Goal: Check status: Check status

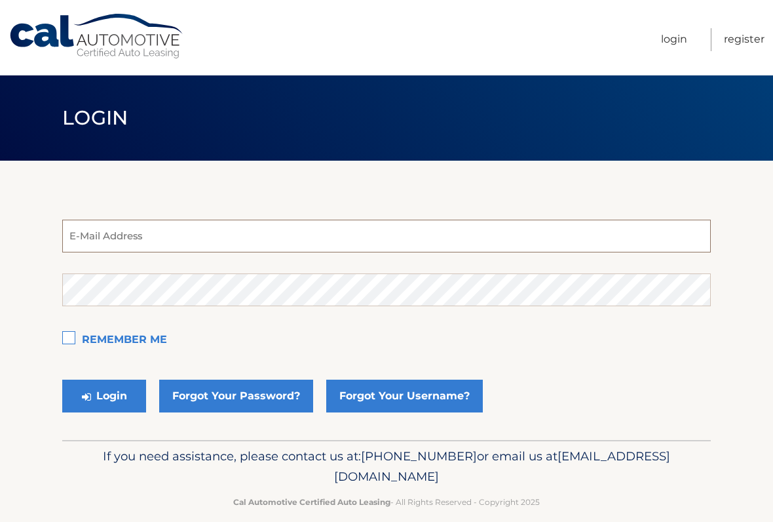
type input "[EMAIL_ADDRESS][DOMAIN_NAME]"
click at [104, 396] on button "Login" at bounding box center [104, 395] width 84 height 33
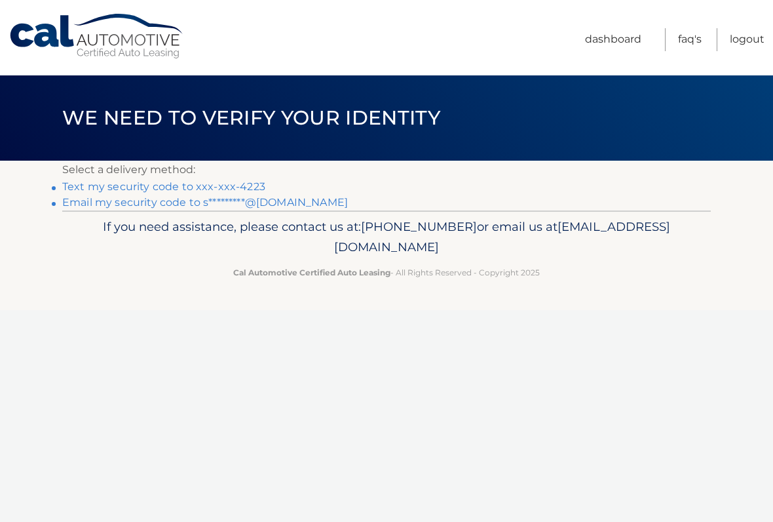
click at [147, 185] on link "Text my security code to xxx-xxx-4223" at bounding box center [163, 186] width 203 height 12
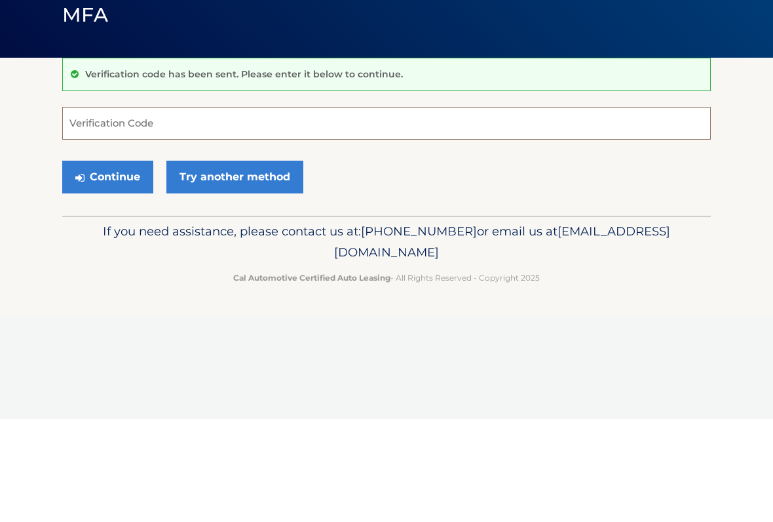
click at [328, 210] on input "Verification Code" at bounding box center [386, 226] width 649 height 33
type input "060507"
click at [124, 263] on button "Continue" at bounding box center [107, 279] width 91 height 33
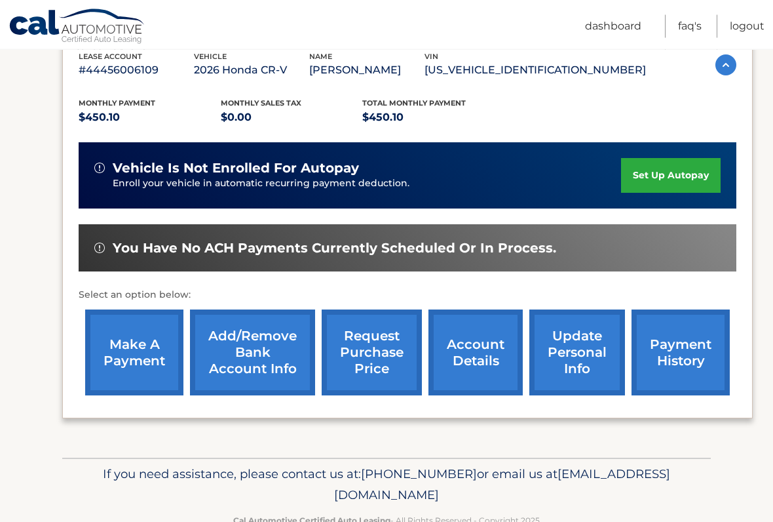
scroll to position [249, 0]
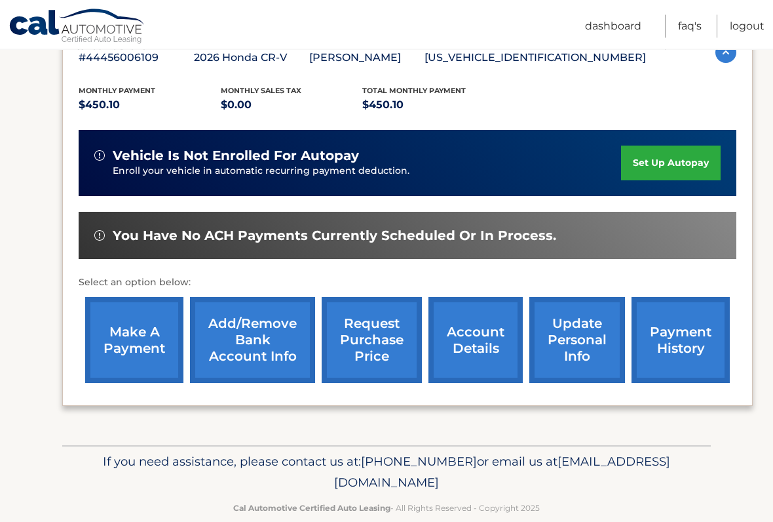
click at [382, 342] on link "request purchase price" at bounding box center [372, 340] width 100 height 86
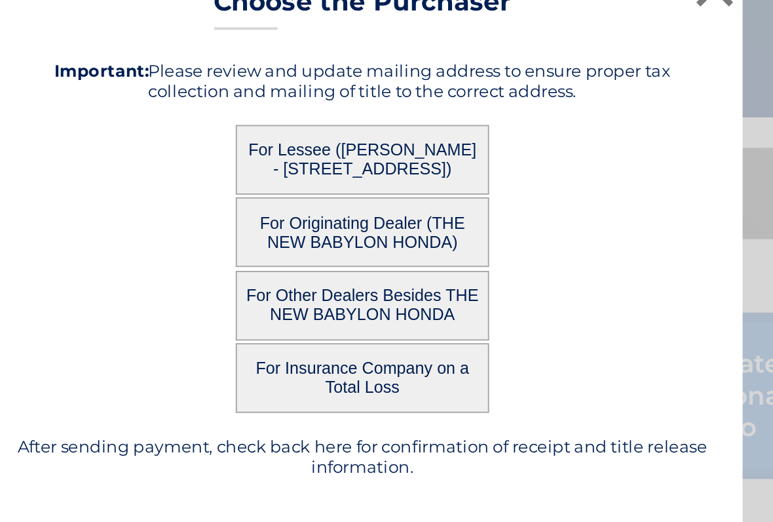
click at [321, 200] on button "For Lessee (LINDA DANGELO - 261 N POPLAR ST, , N MASSAPEQUA, NY 11758)" at bounding box center [386, 218] width 131 height 36
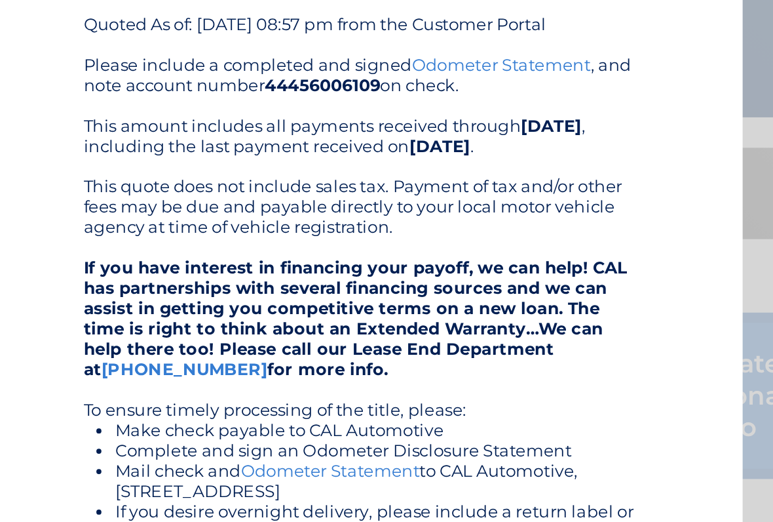
click at [242, 164] on div "Please include a completed and signed Odometer Statement , and note account num…" at bounding box center [386, 342] width 288 height 356
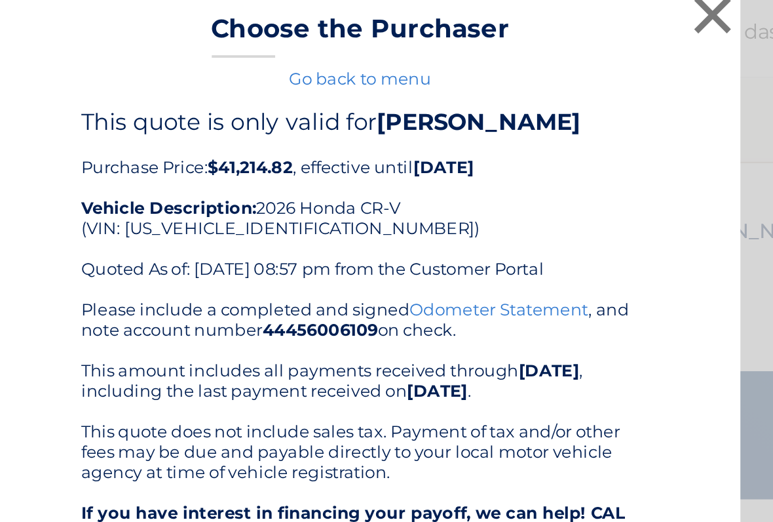
scroll to position [178, 0]
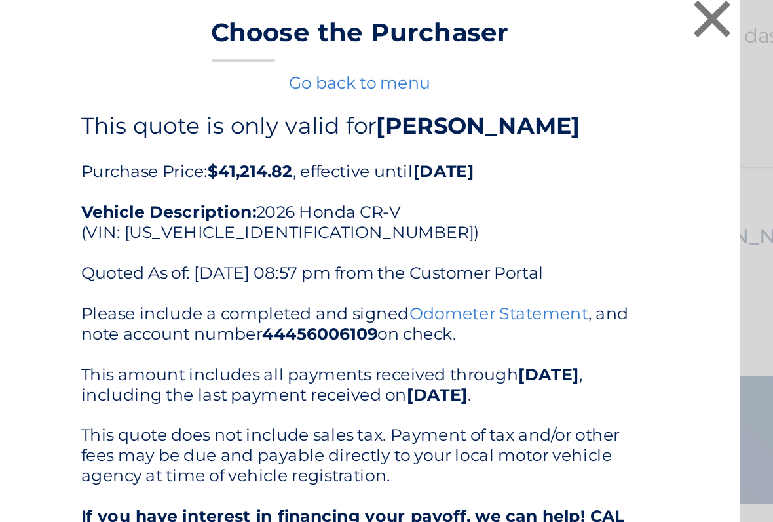
click at [556, 12] on button "×" at bounding box center [569, 17] width 26 height 26
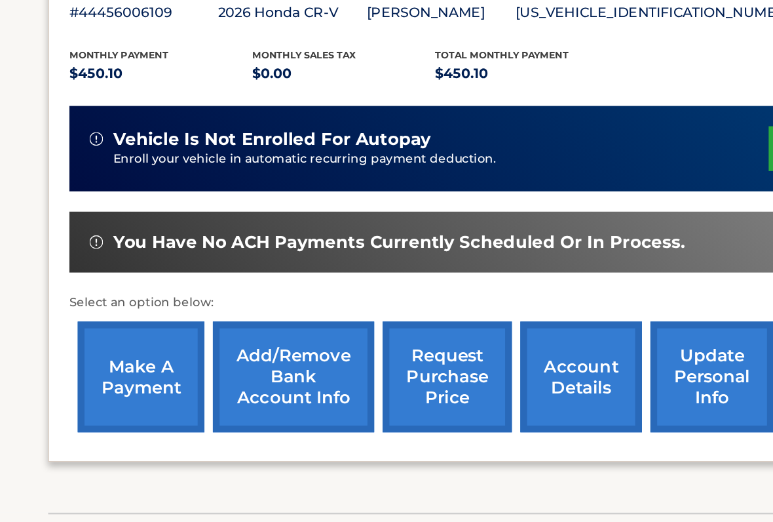
scroll to position [183, 0]
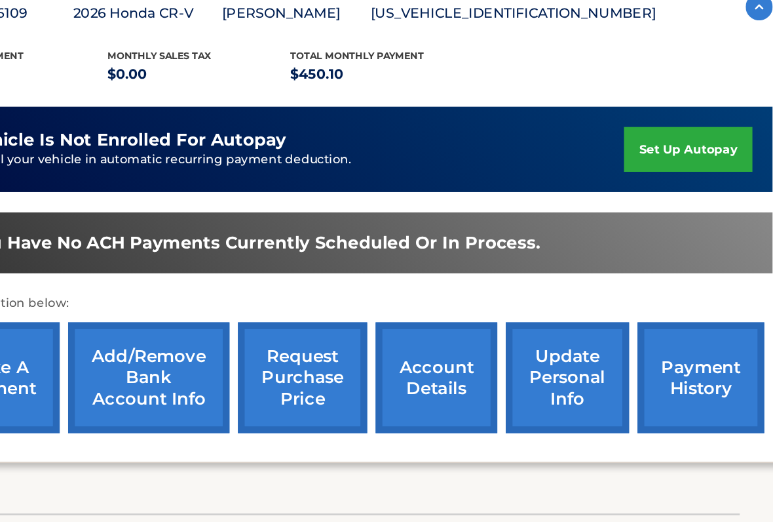
click at [632, 363] on link "payment history" at bounding box center [681, 406] width 98 height 86
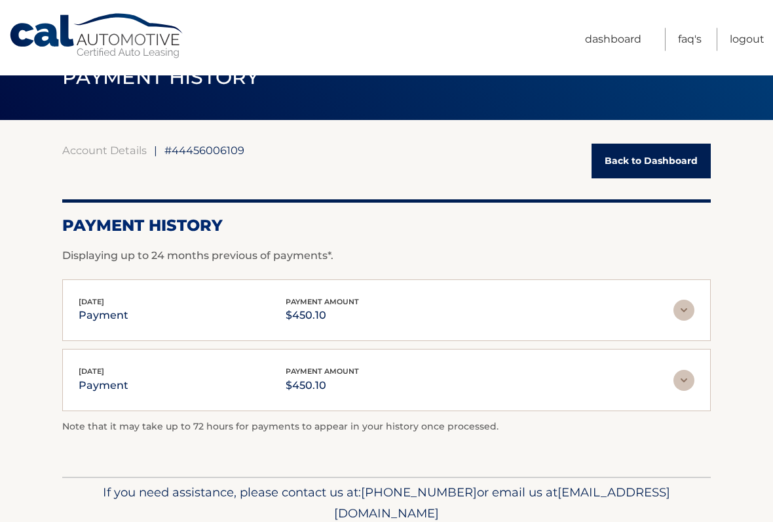
scroll to position [92, 0]
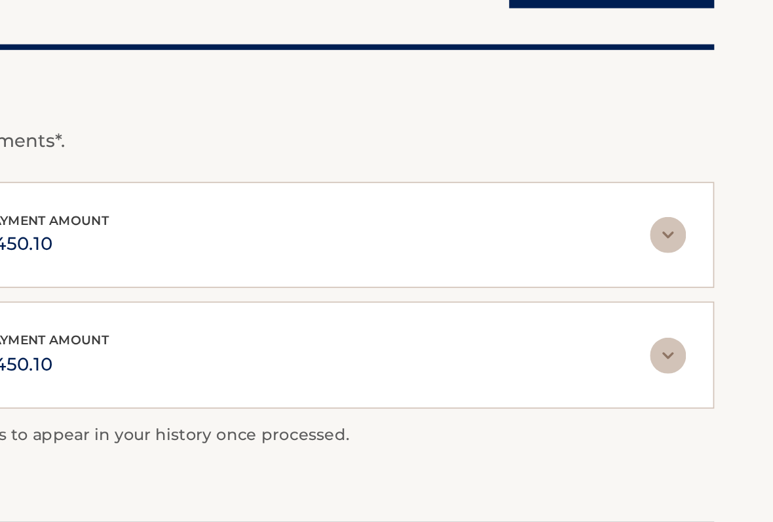
click at [674, 248] on img at bounding box center [684, 258] width 21 height 21
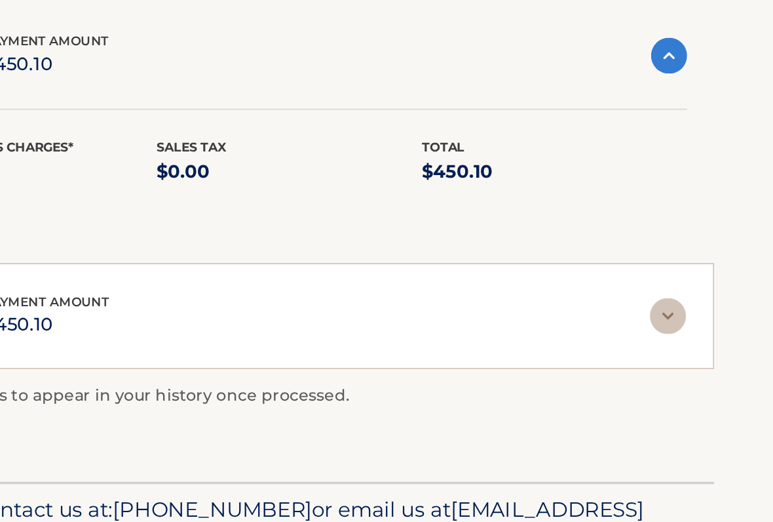
scroll to position [100, 0]
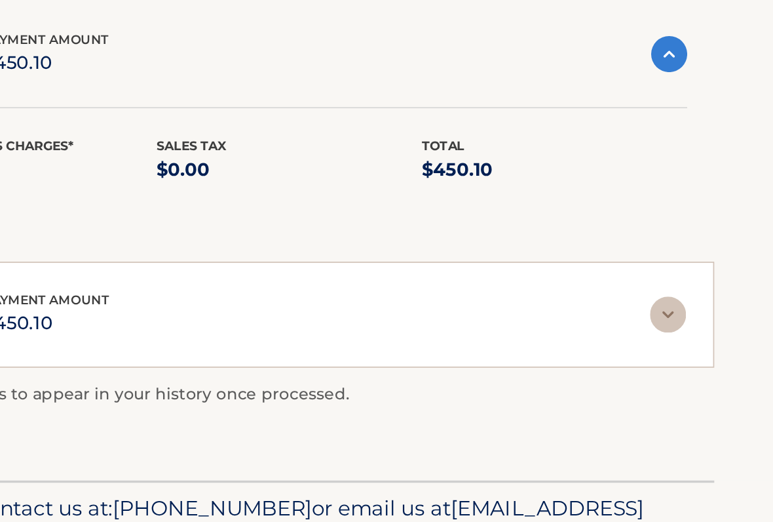
click at [674, 390] on img at bounding box center [684, 400] width 21 height 21
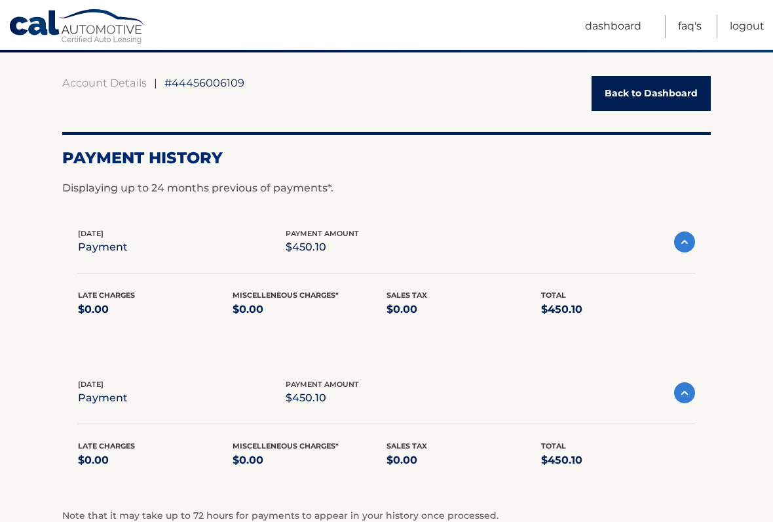
scroll to position [0, 0]
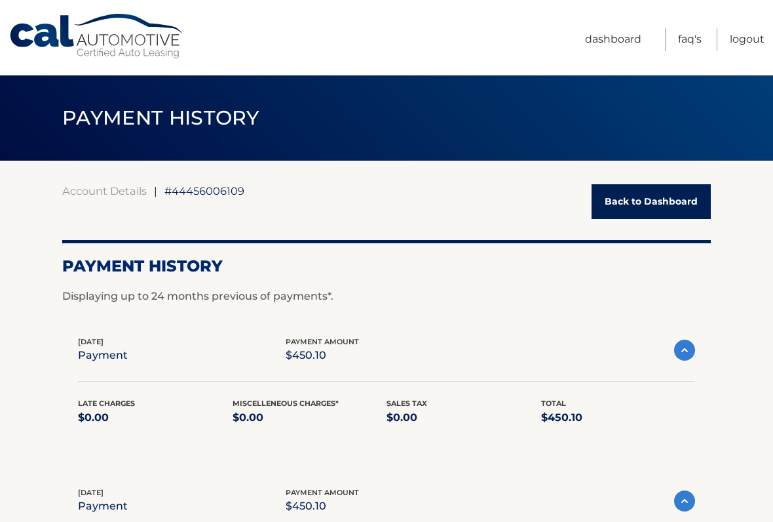
click at [640, 201] on link "Back to Dashboard" at bounding box center [651, 201] width 119 height 35
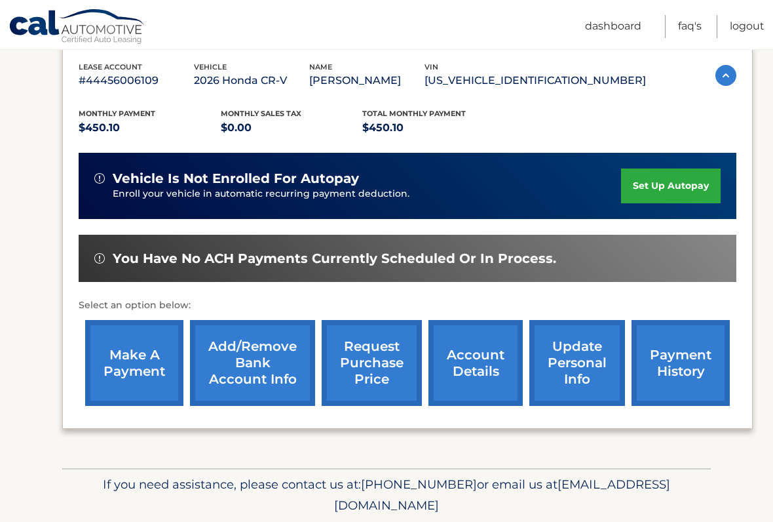
scroll to position [239, 0]
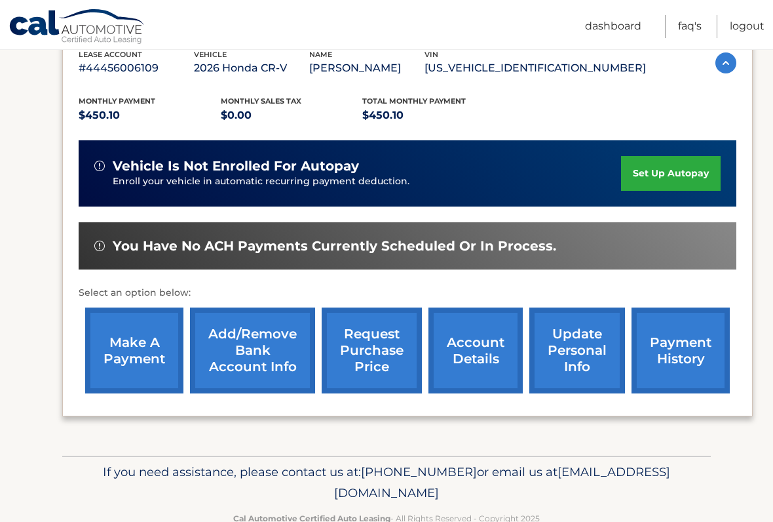
click at [375, 341] on link "request purchase price" at bounding box center [372, 350] width 100 height 86
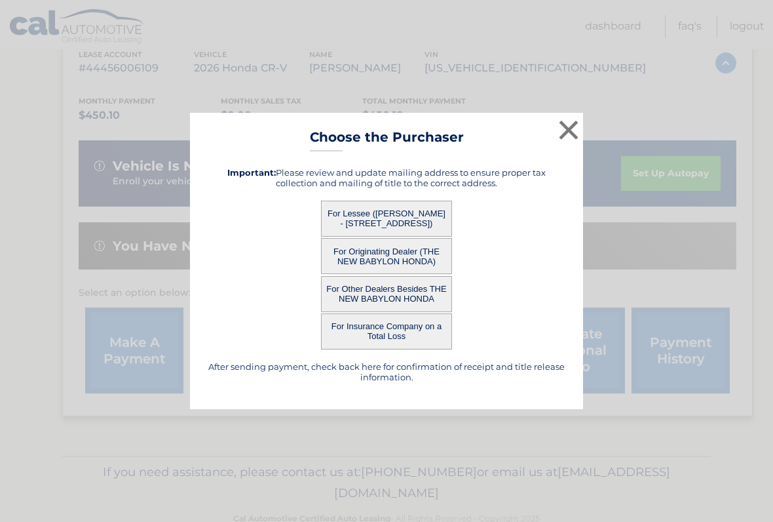
click at [406, 220] on button "For Lessee ([PERSON_NAME] - [STREET_ADDRESS])" at bounding box center [386, 218] width 131 height 36
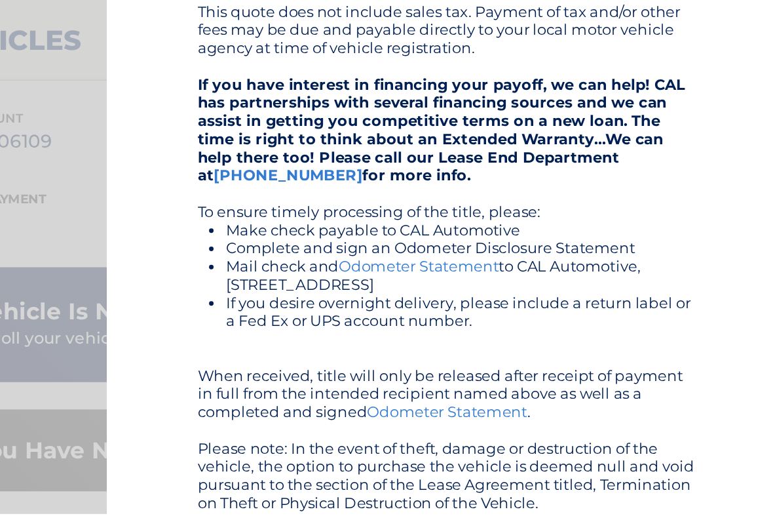
scroll to position [107, 0]
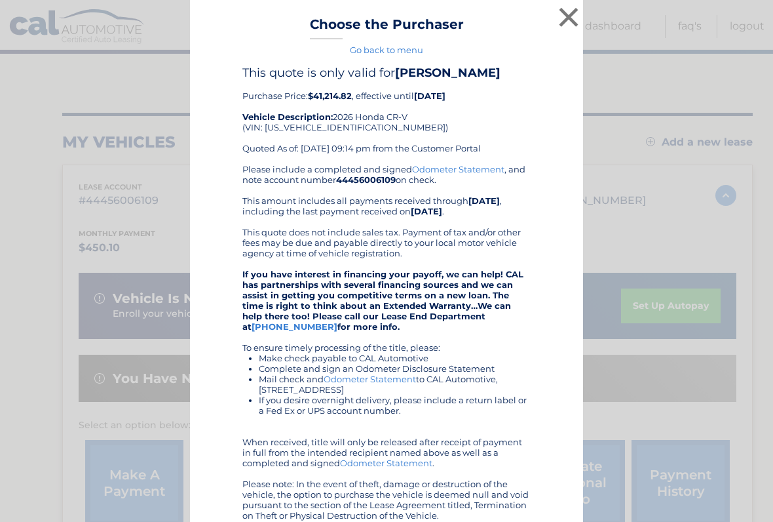
click at [564, 13] on button "×" at bounding box center [569, 17] width 26 height 26
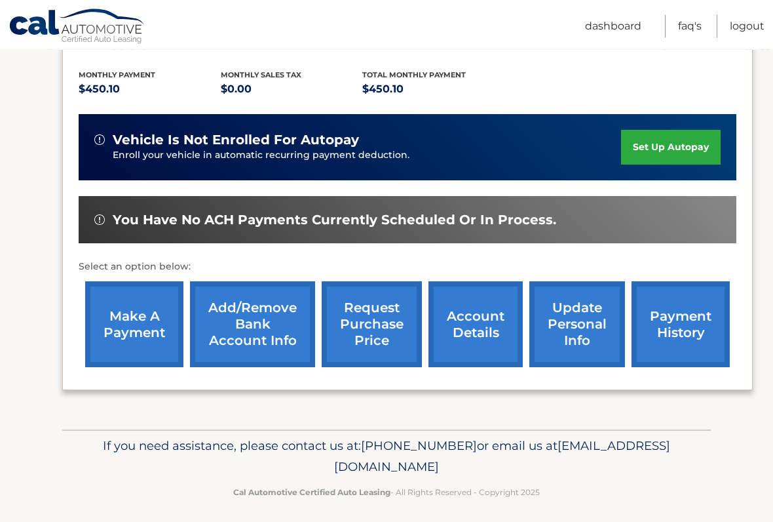
scroll to position [269, 0]
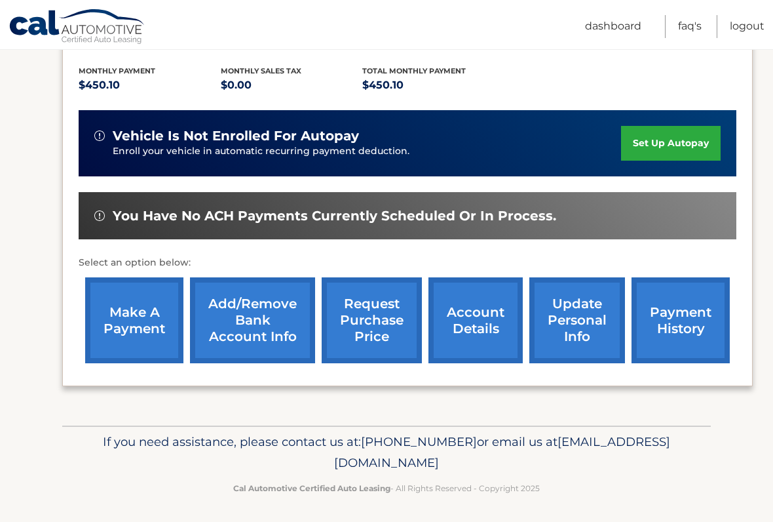
click at [371, 317] on link "request purchase price" at bounding box center [372, 320] width 100 height 86
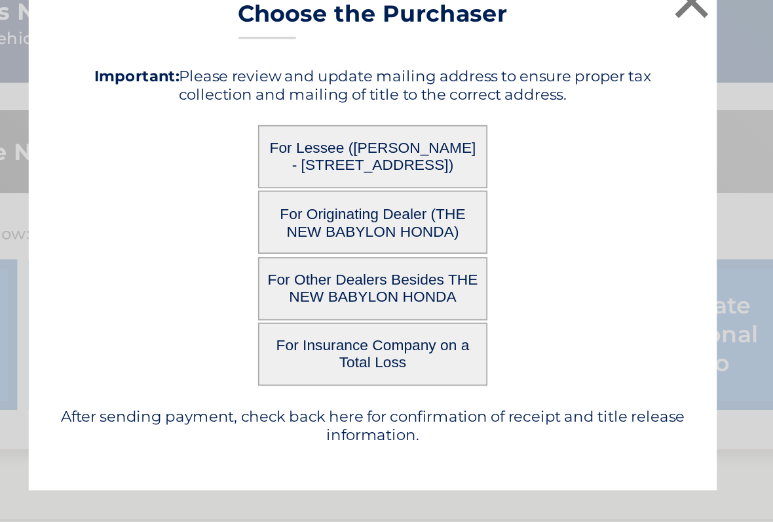
click at [321, 238] on button "For Originating Dealer (THE NEW BABYLON HONDA)" at bounding box center [386, 256] width 131 height 36
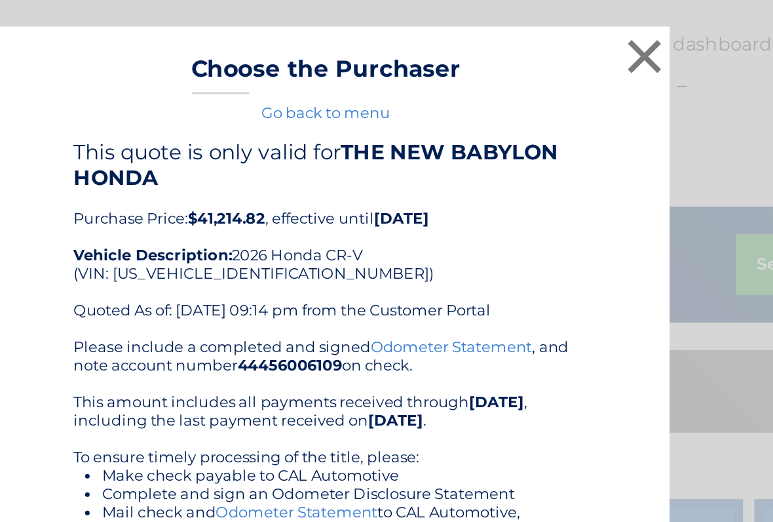
scroll to position [259, 0]
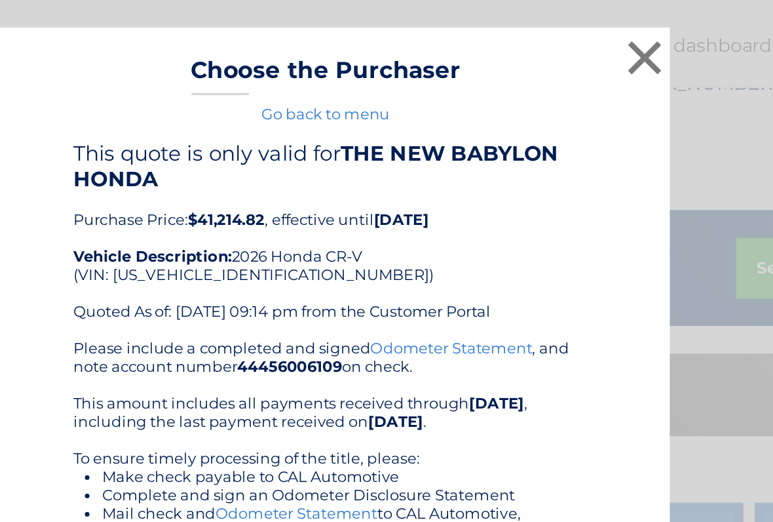
click at [556, 29] on button "×" at bounding box center [569, 33] width 26 height 26
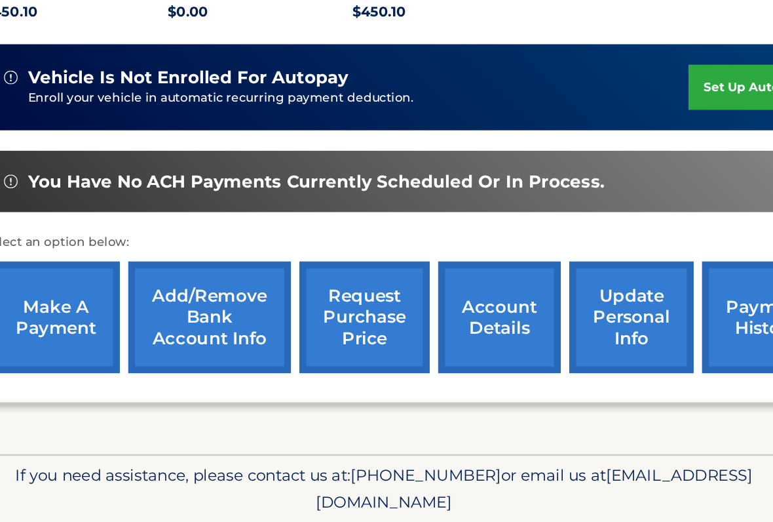
click at [62, 311] on div "my vehicles Add a new lease lease account #44456006109 vehicle 2026 Honda CR-V …" at bounding box center [407, 168] width 691 height 534
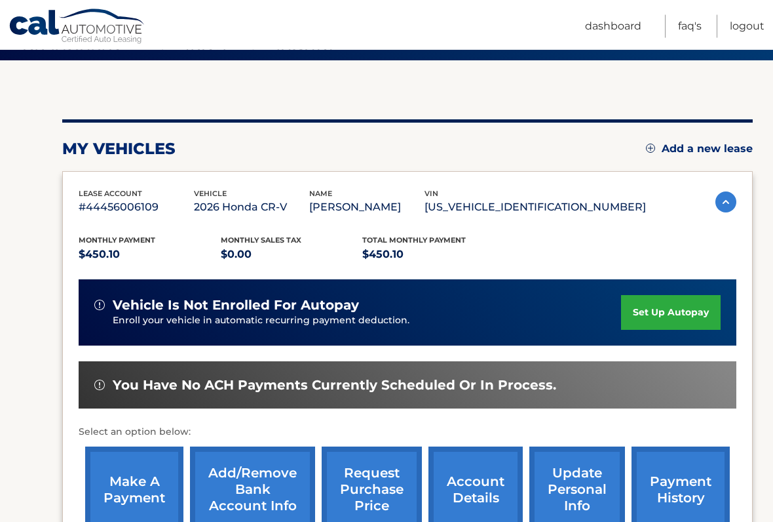
scroll to position [0, 0]
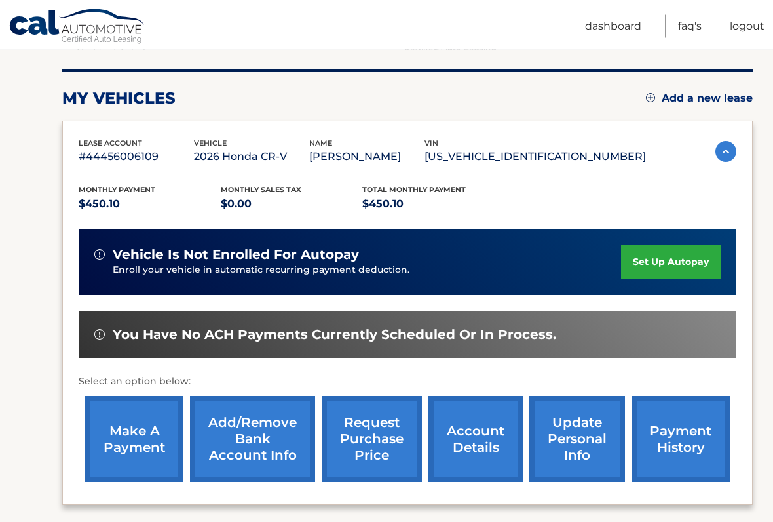
scroll to position [151, 0]
click at [695, 16] on link "FAQ's" at bounding box center [690, 26] width 24 height 23
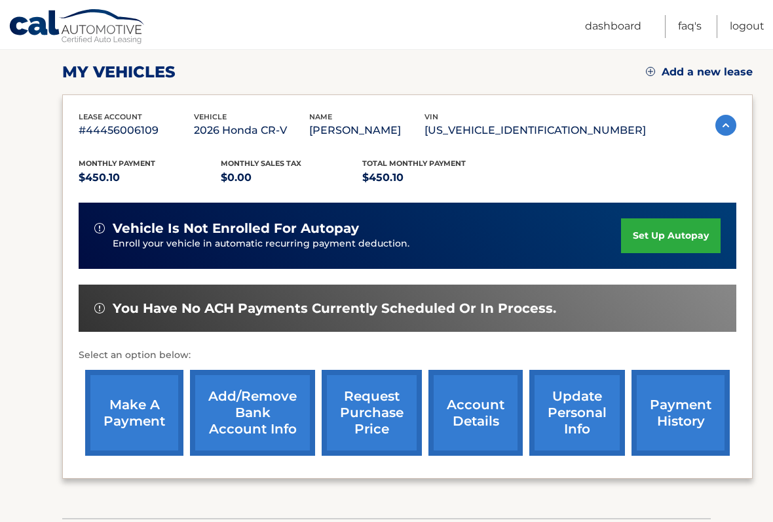
click at [691, 21] on link "FAQ's" at bounding box center [690, 26] width 24 height 23
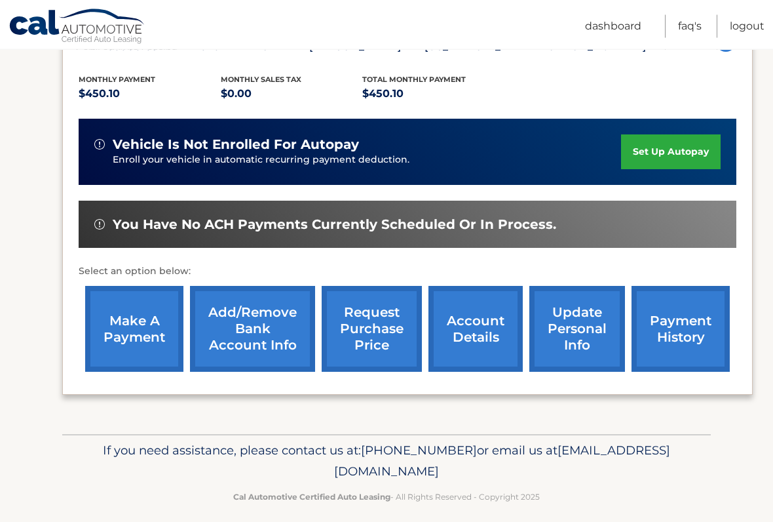
scroll to position [261, 0]
click at [372, 337] on link "request purchase price" at bounding box center [372, 329] width 100 height 86
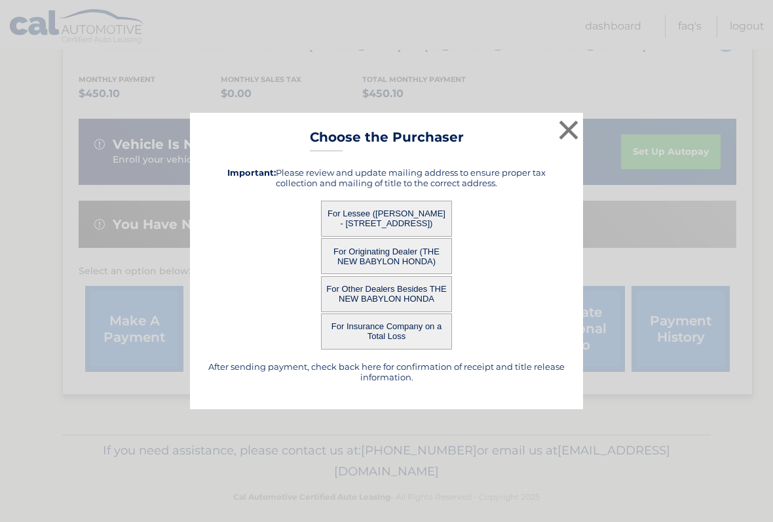
click at [396, 226] on button "For Lessee ([PERSON_NAME] - [STREET_ADDRESS])" at bounding box center [386, 218] width 131 height 36
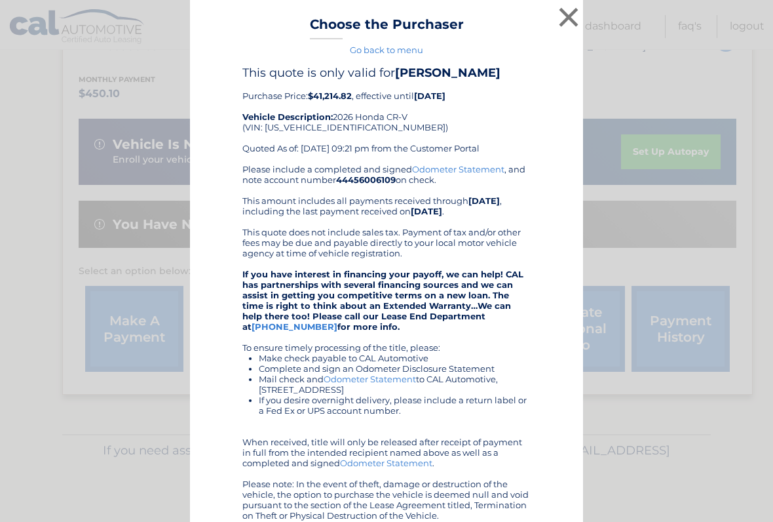
click at [377, 226] on div "Please include a completed and signed Odometer Statement , and note account num…" at bounding box center [386, 342] width 288 height 356
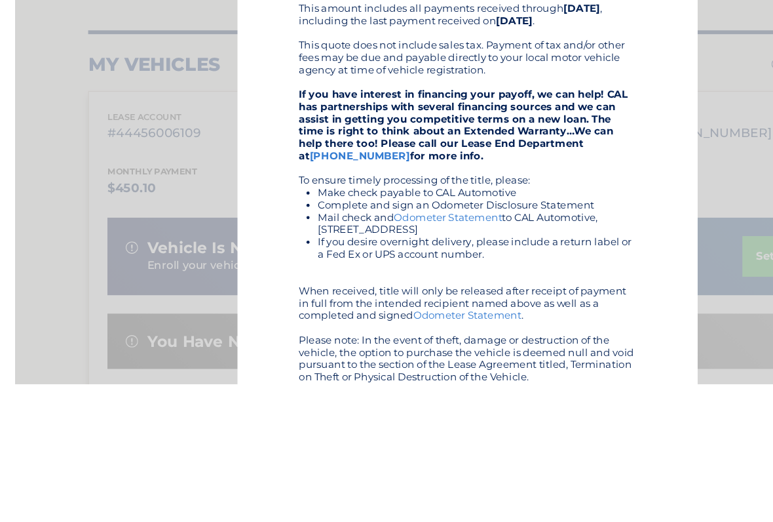
scroll to position [116, 0]
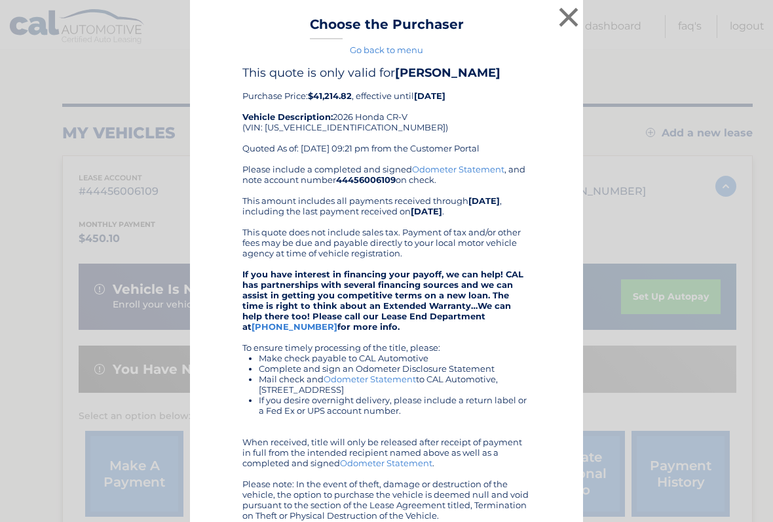
click at [567, 10] on button "×" at bounding box center [569, 17] width 26 height 26
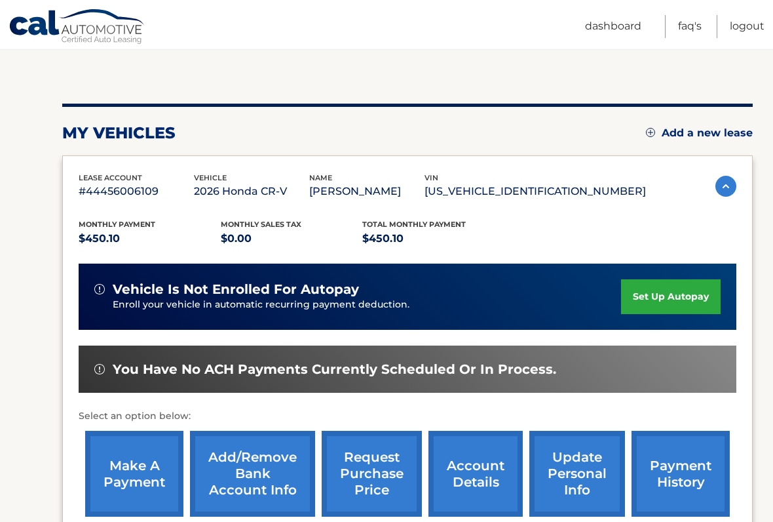
click at [689, 28] on link "FAQ's" at bounding box center [690, 26] width 24 height 23
